Goal: Information Seeking & Learning: Learn about a topic

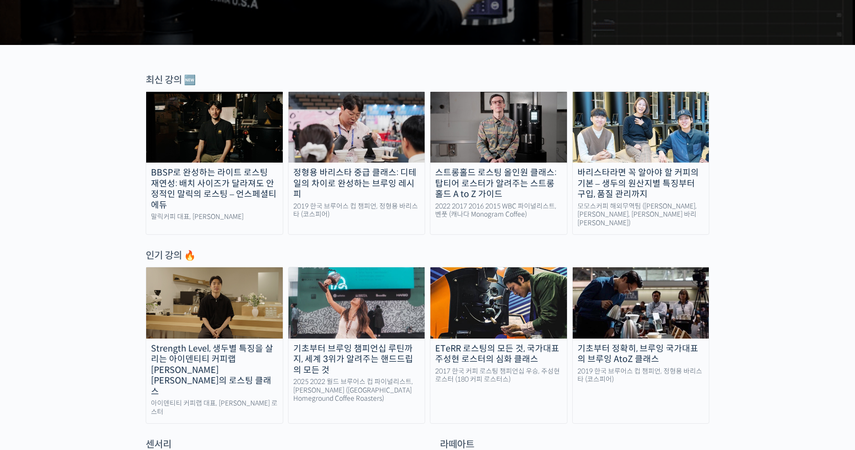
scroll to position [375, 0]
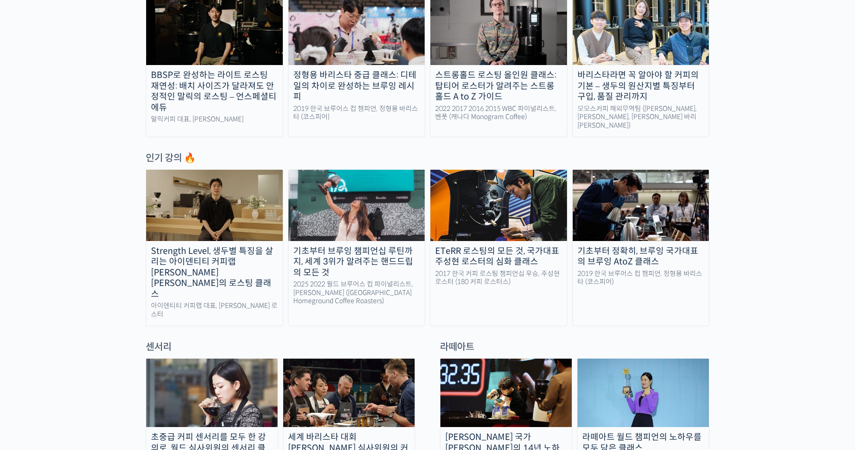
click at [241, 231] on img at bounding box center [214, 205] width 137 height 71
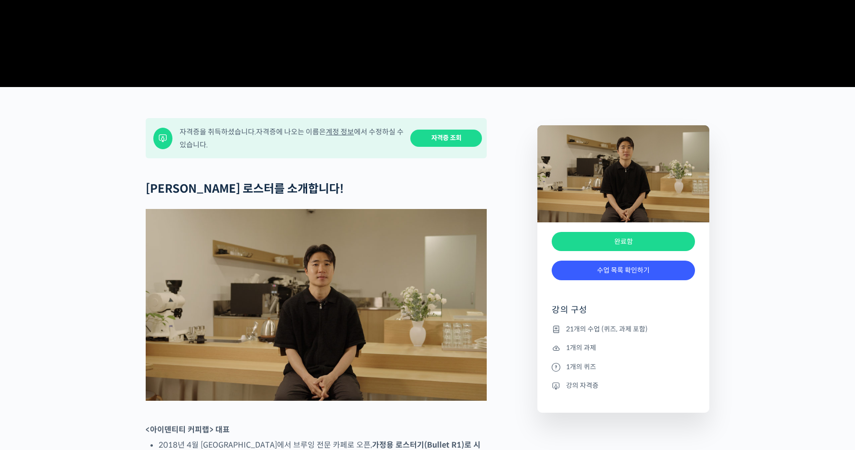
scroll to position [462, 0]
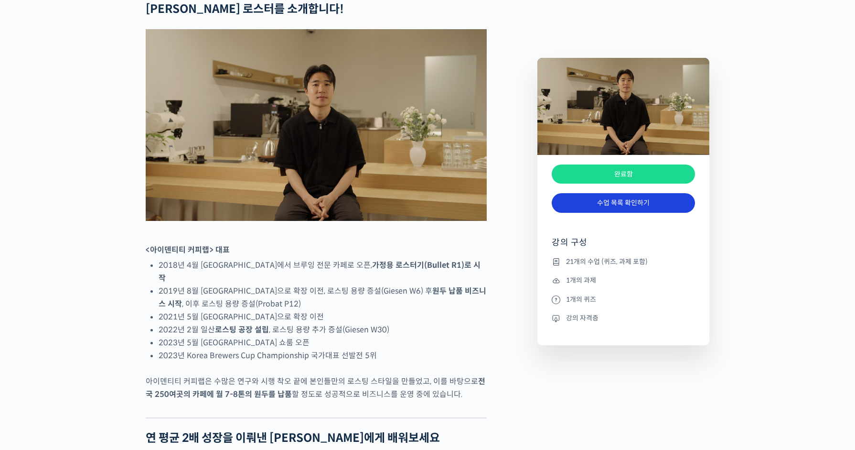
click at [610, 204] on link "수업 목록 확인하기" at bounding box center [623, 203] width 143 height 20
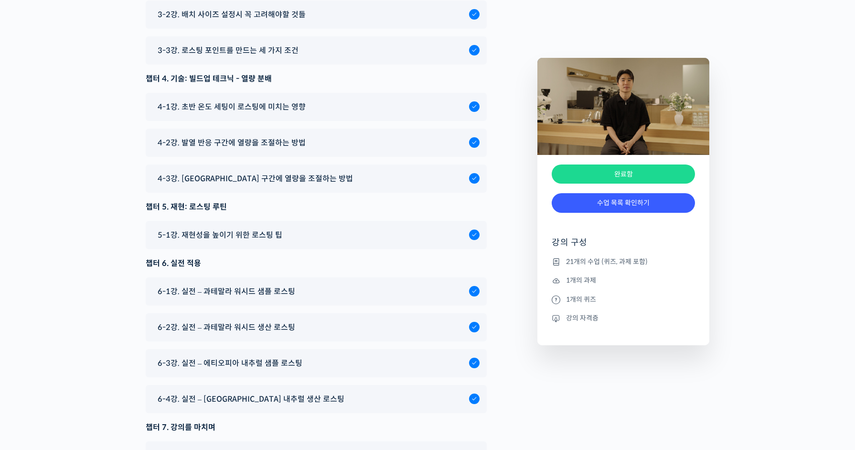
scroll to position [5610, 0]
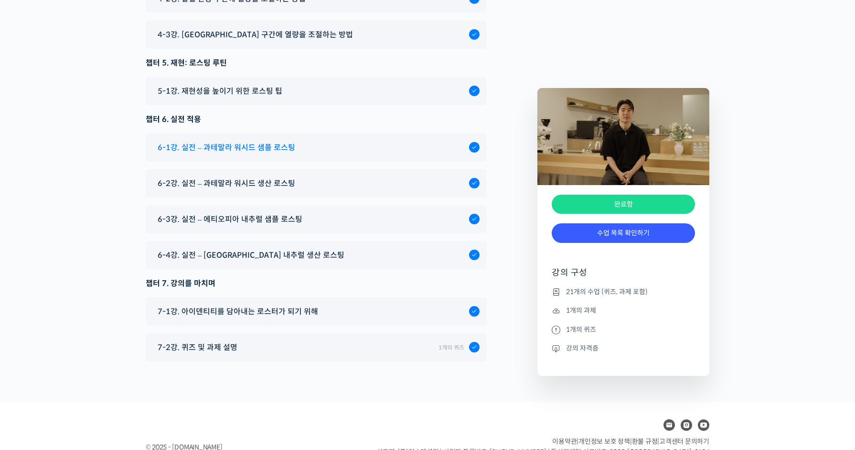
click at [288, 141] on span "6-1강. 실전 – 과테말라 워시드 샘플 로스팅" at bounding box center [227, 147] width 138 height 13
